Goal: Find specific page/section: Find specific page/section

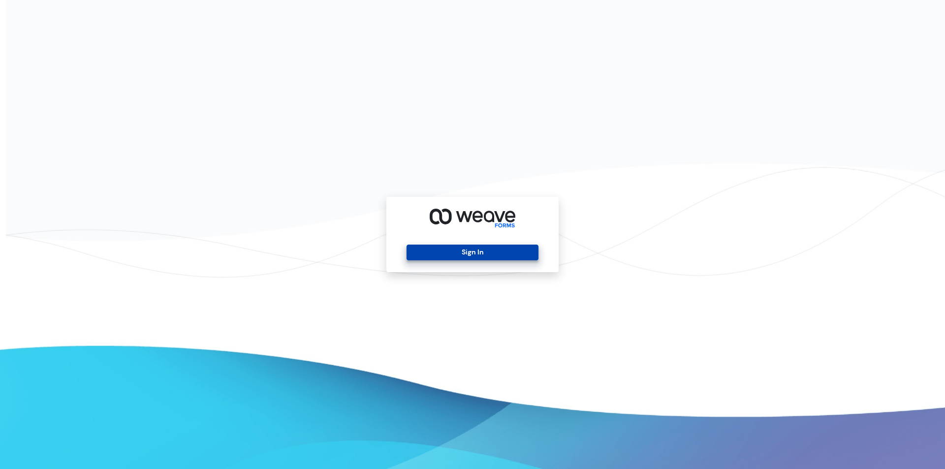
click at [477, 242] on div "Sign In" at bounding box center [473, 234] width 172 height 75
click at [477, 256] on button "Sign In" at bounding box center [472, 253] width 131 height 16
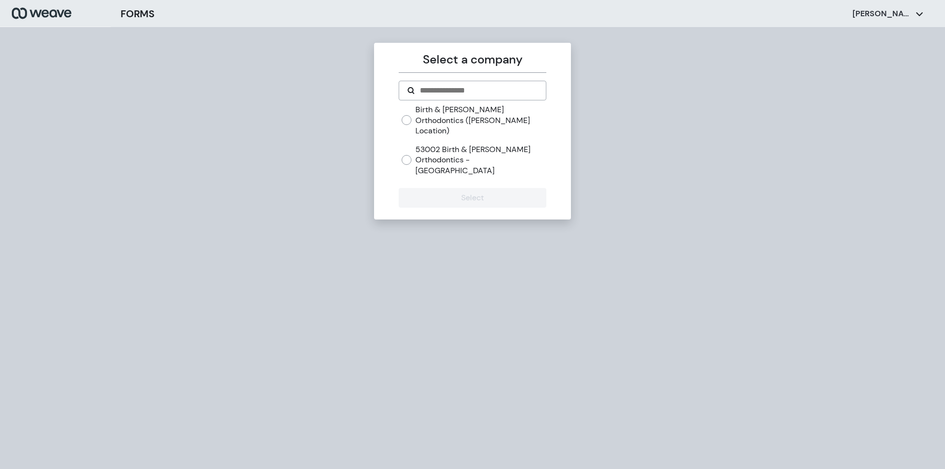
click at [466, 112] on label "Birth & Fletcher Orthodontics (Keller Location)" at bounding box center [481, 120] width 130 height 32
click at [466, 188] on button "Select" at bounding box center [472, 198] width 147 height 20
